Goal: Information Seeking & Learning: Find specific fact

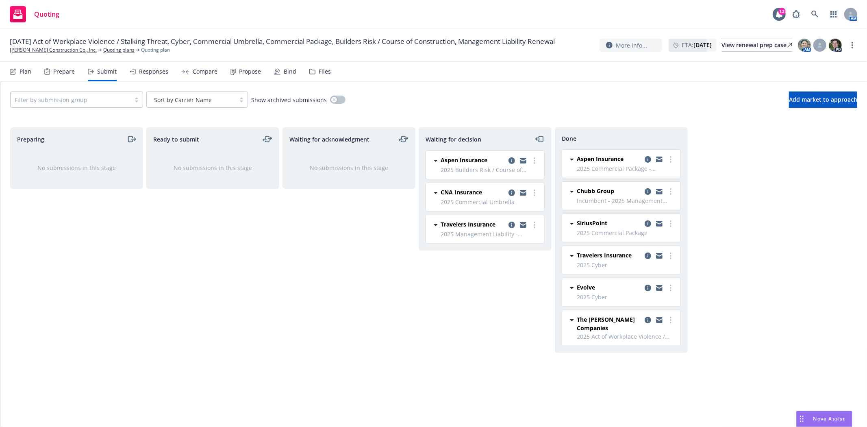
click at [213, 70] on div "Compare" at bounding box center [205, 71] width 25 height 7
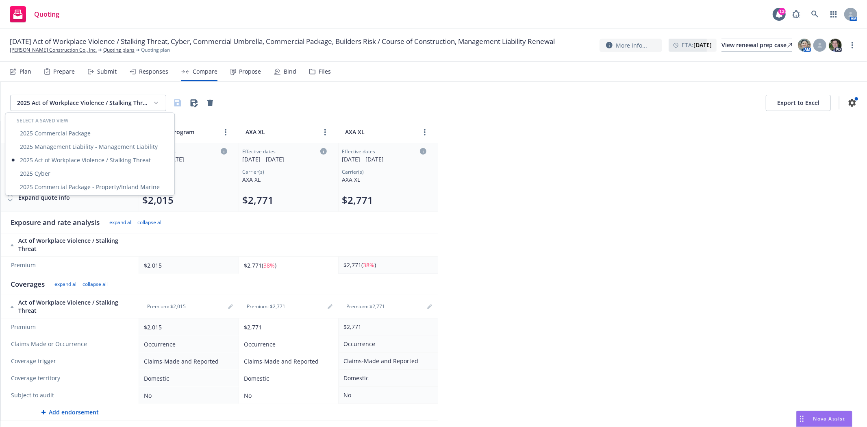
click at [145, 101] on html "Quoting 13 AM 09/01/25 Act of Workplace Violence / Stalking Threat, Cyber, Comm…" at bounding box center [433, 213] width 867 height 427
click at [102, 72] on div "Submit" at bounding box center [107, 71] width 20 height 7
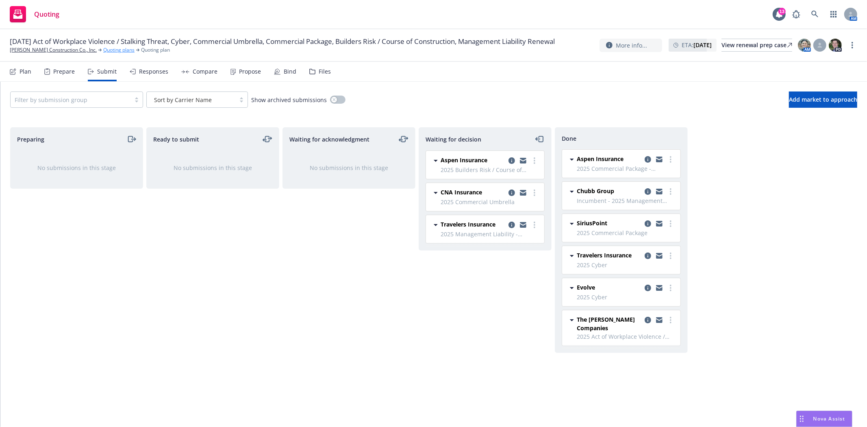
click at [103, 54] on link "Quoting plans" at bounding box center [118, 49] width 31 height 7
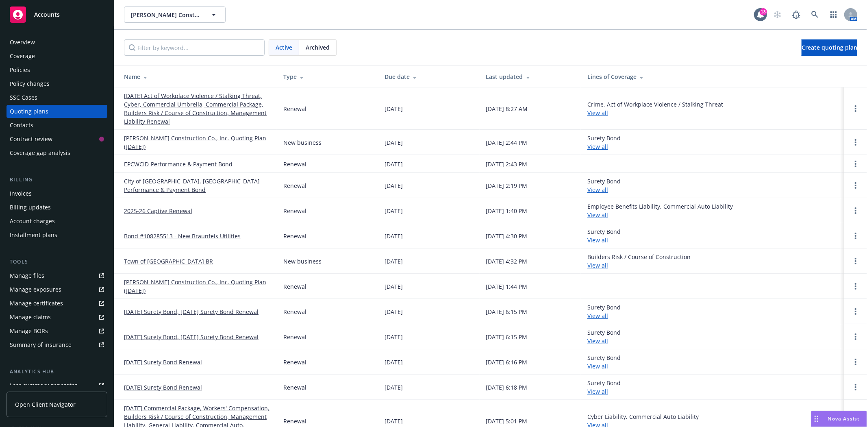
scroll to position [16, 0]
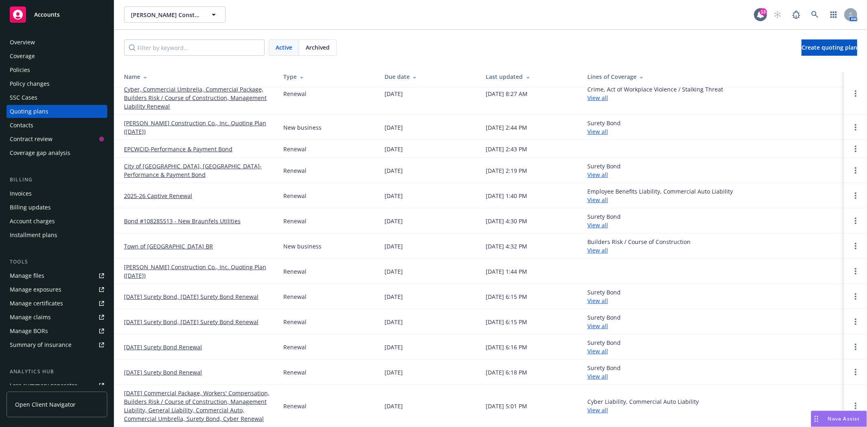
click at [180, 397] on link "[DATE] Commercial Package, Workers' Compensation, Builders Risk / Course of Con…" at bounding box center [197, 406] width 146 height 34
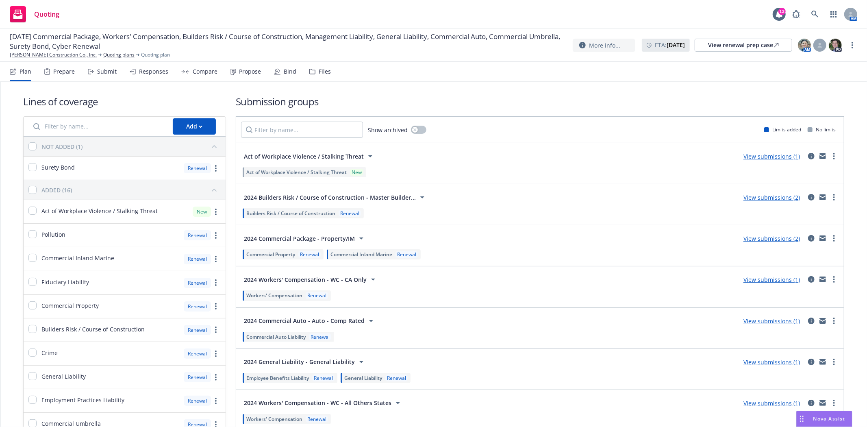
click at [312, 70] on div "Files" at bounding box center [320, 72] width 22 height 20
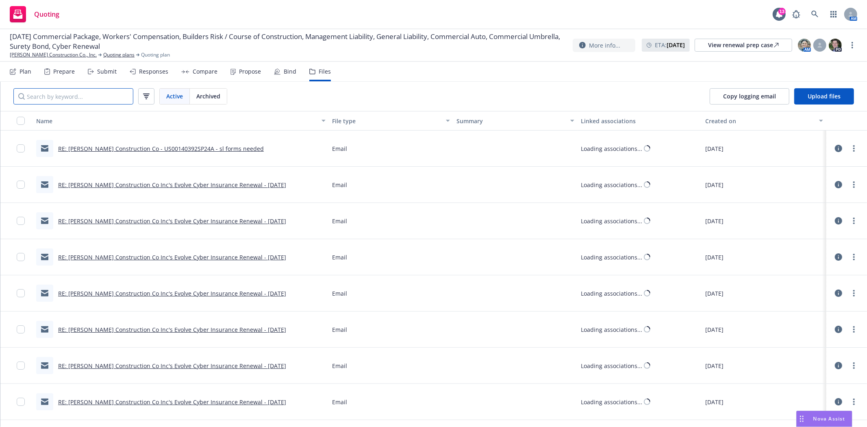
click at [92, 91] on input "Search by keyword..." at bounding box center [73, 96] width 120 height 16
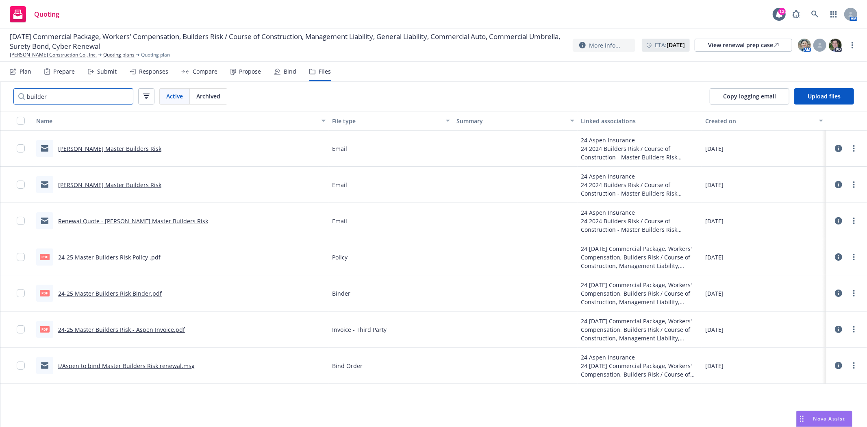
click at [37, 92] on input "builder" at bounding box center [73, 96] width 120 height 16
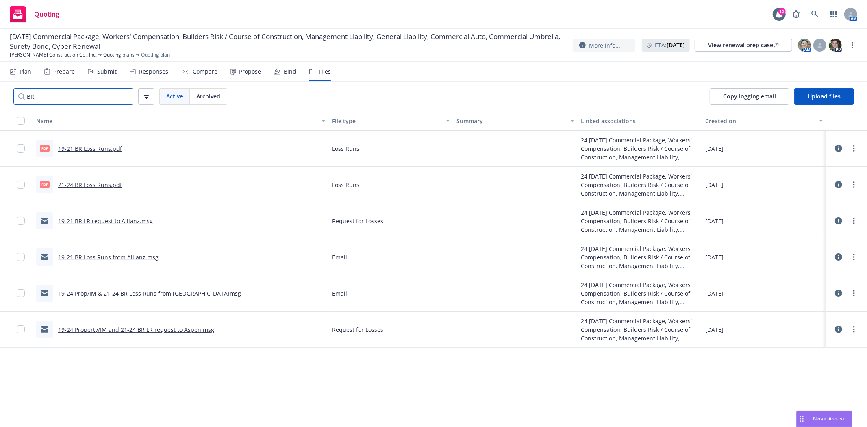
click at [30, 97] on input "BR" at bounding box center [73, 96] width 120 height 16
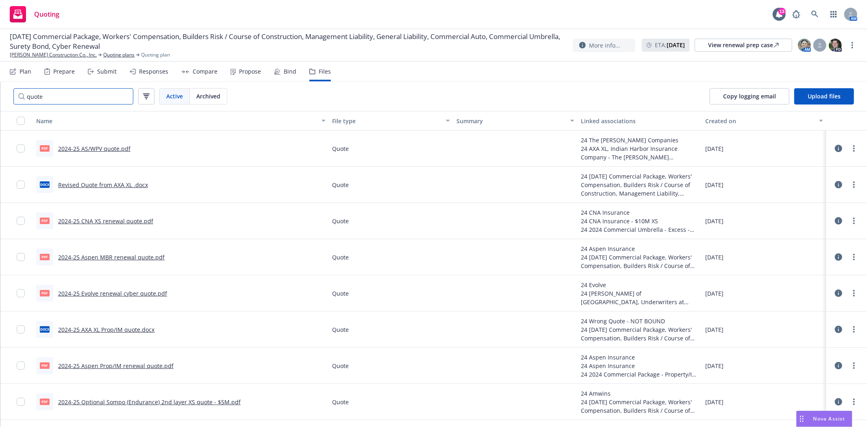
type input "quote"
click at [120, 254] on link "2024-25 Aspen MBR renewal quote.pdf" at bounding box center [111, 257] width 107 height 8
